Goal: Go to known website: Go to known website

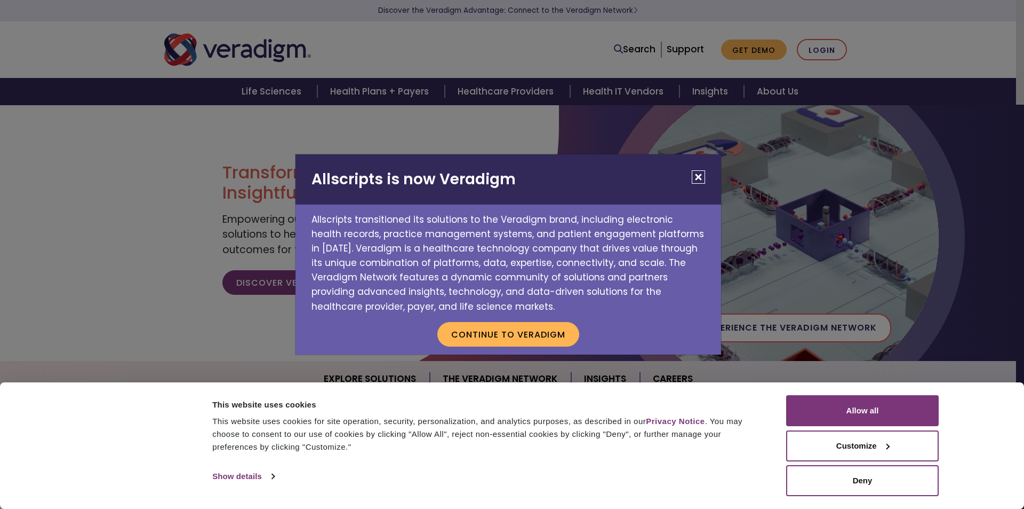
click at [832, 51] on div "Allscripts is now Veradigm Allscripts transitioned its solutions to the Veradig…" at bounding box center [512, 254] width 1024 height 509
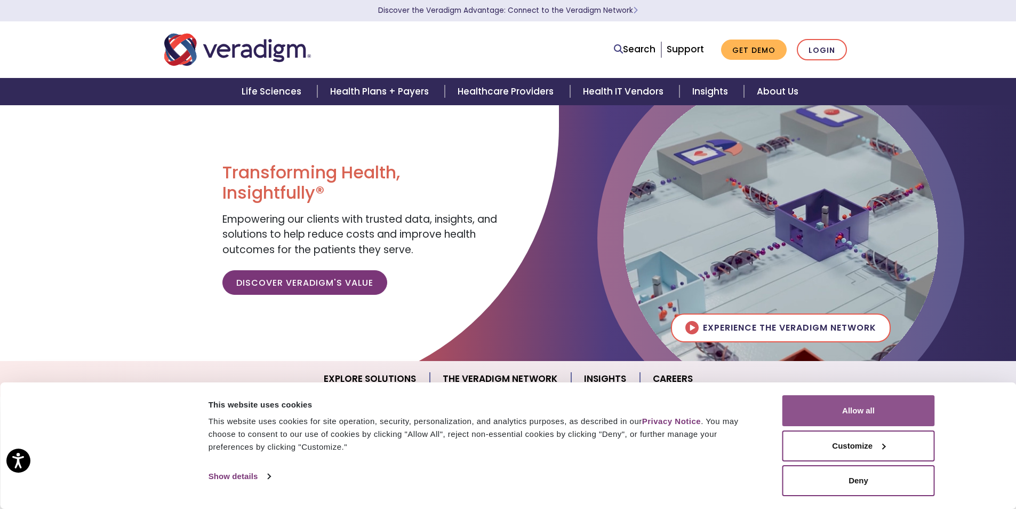
click at [839, 404] on button "Allow all" at bounding box center [859, 410] width 153 height 31
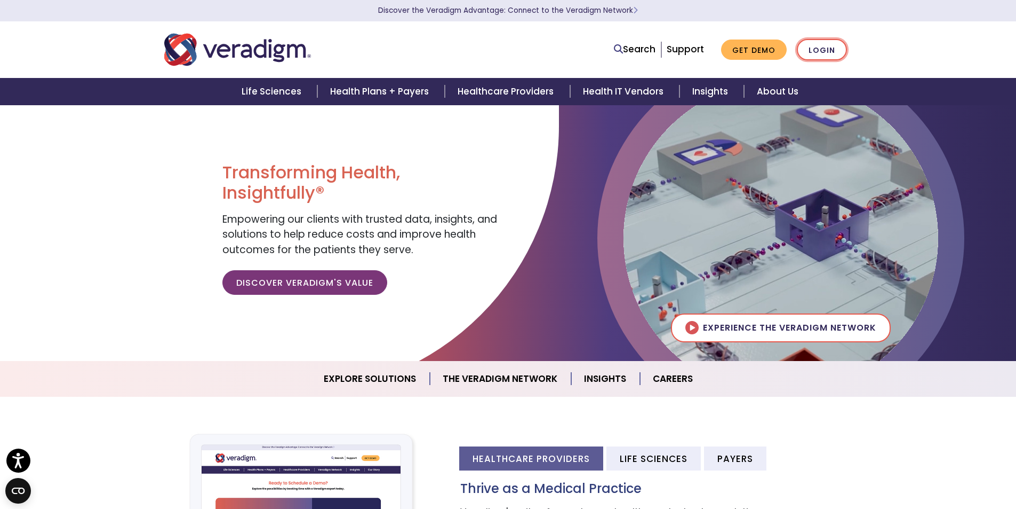
click at [820, 46] on link "Login" at bounding box center [822, 50] width 50 height 22
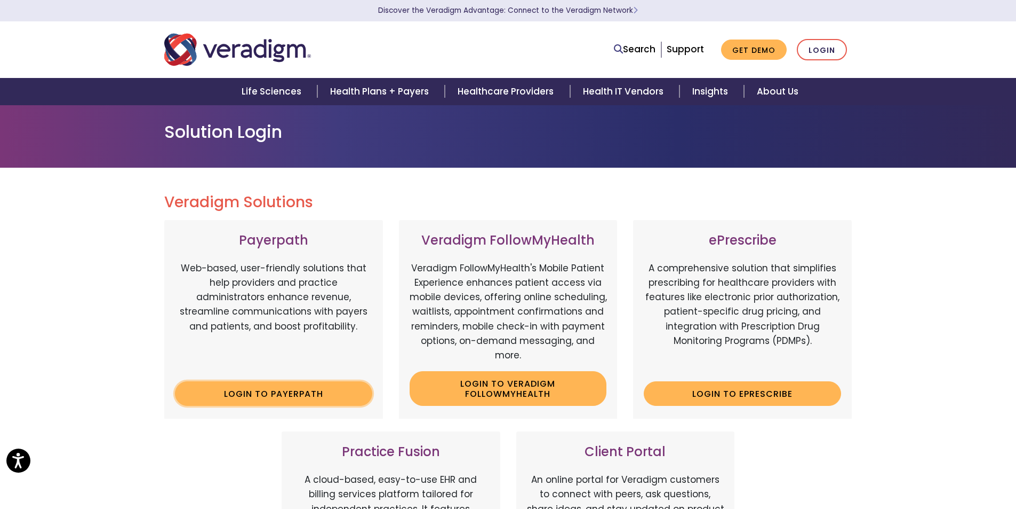
click at [229, 390] on link "Login to Payerpath" at bounding box center [273, 393] width 197 height 25
